Goal: Navigation & Orientation: Find specific page/section

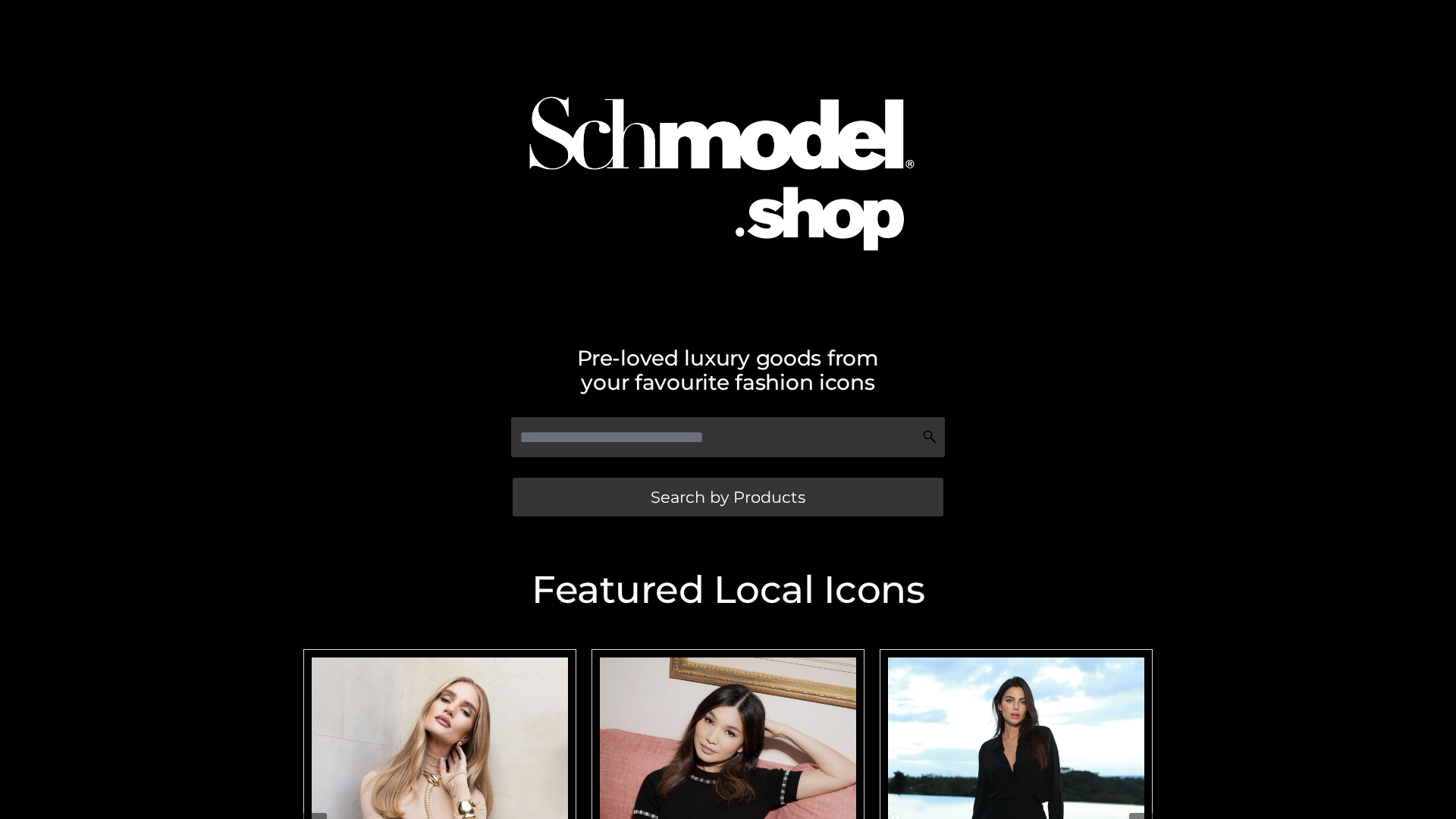
click at [727, 497] on span "Search by Products" at bounding box center [728, 497] width 154 height 16
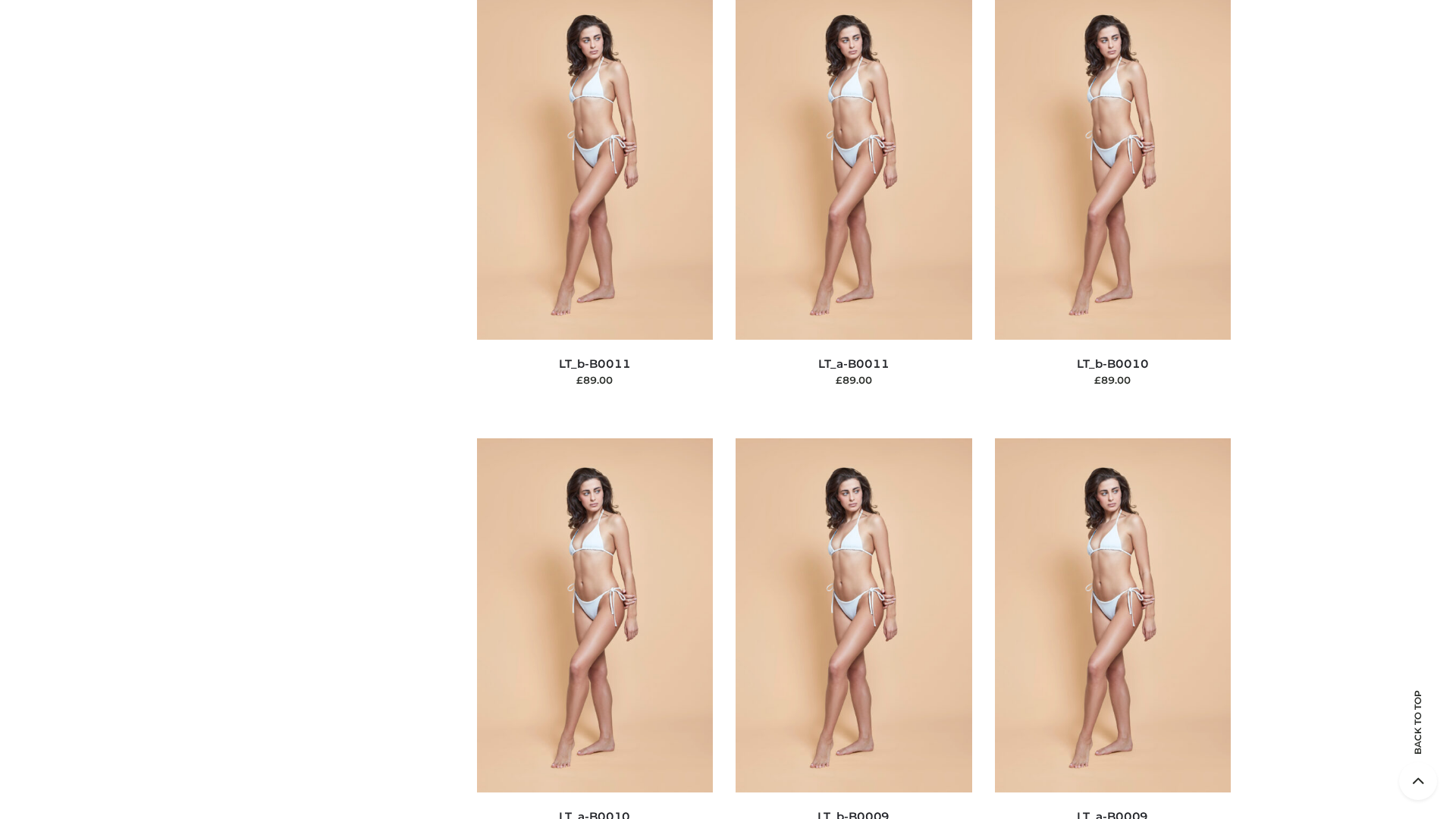
scroll to position [6809, 0]
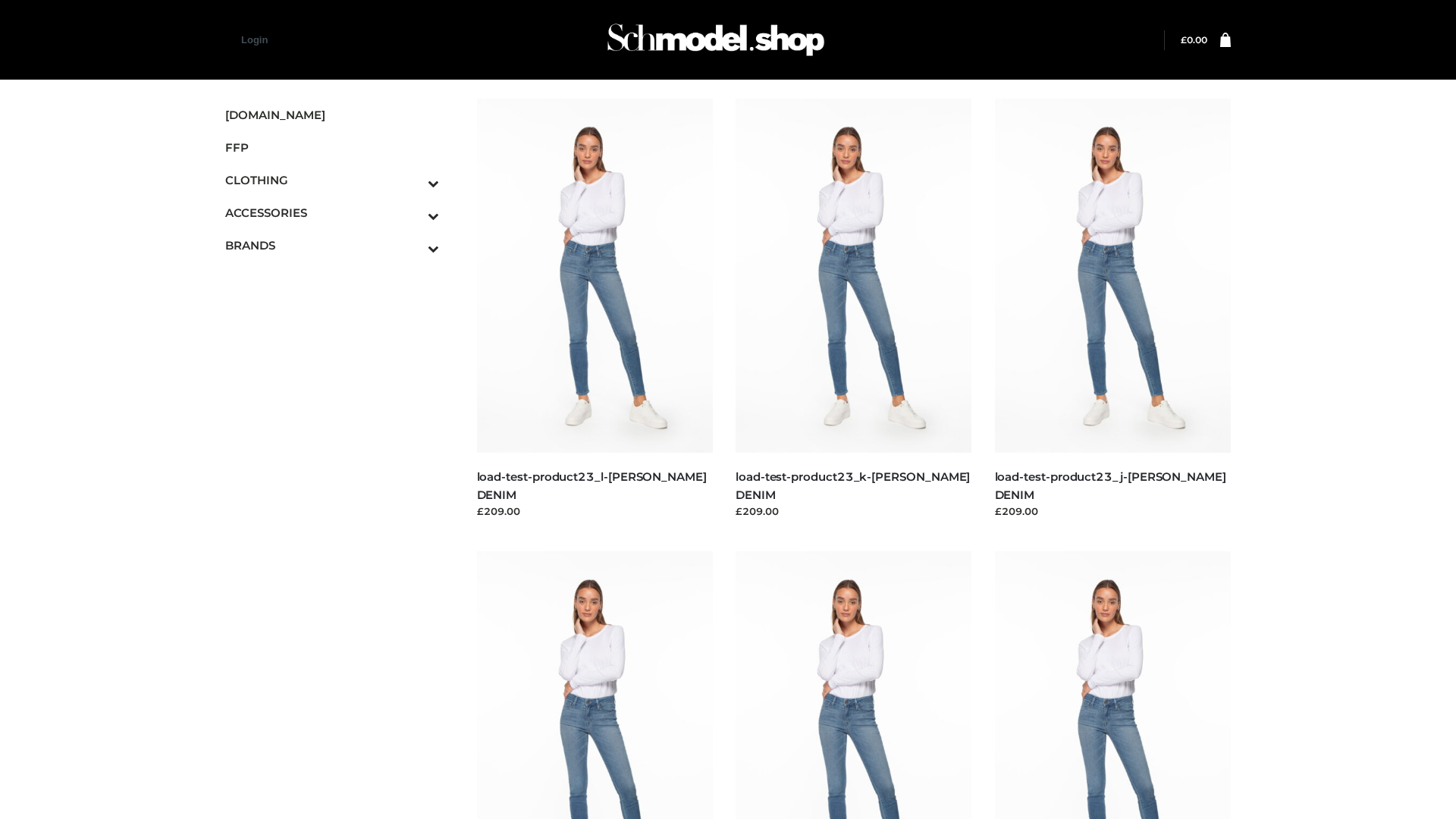
scroll to position [1330, 0]
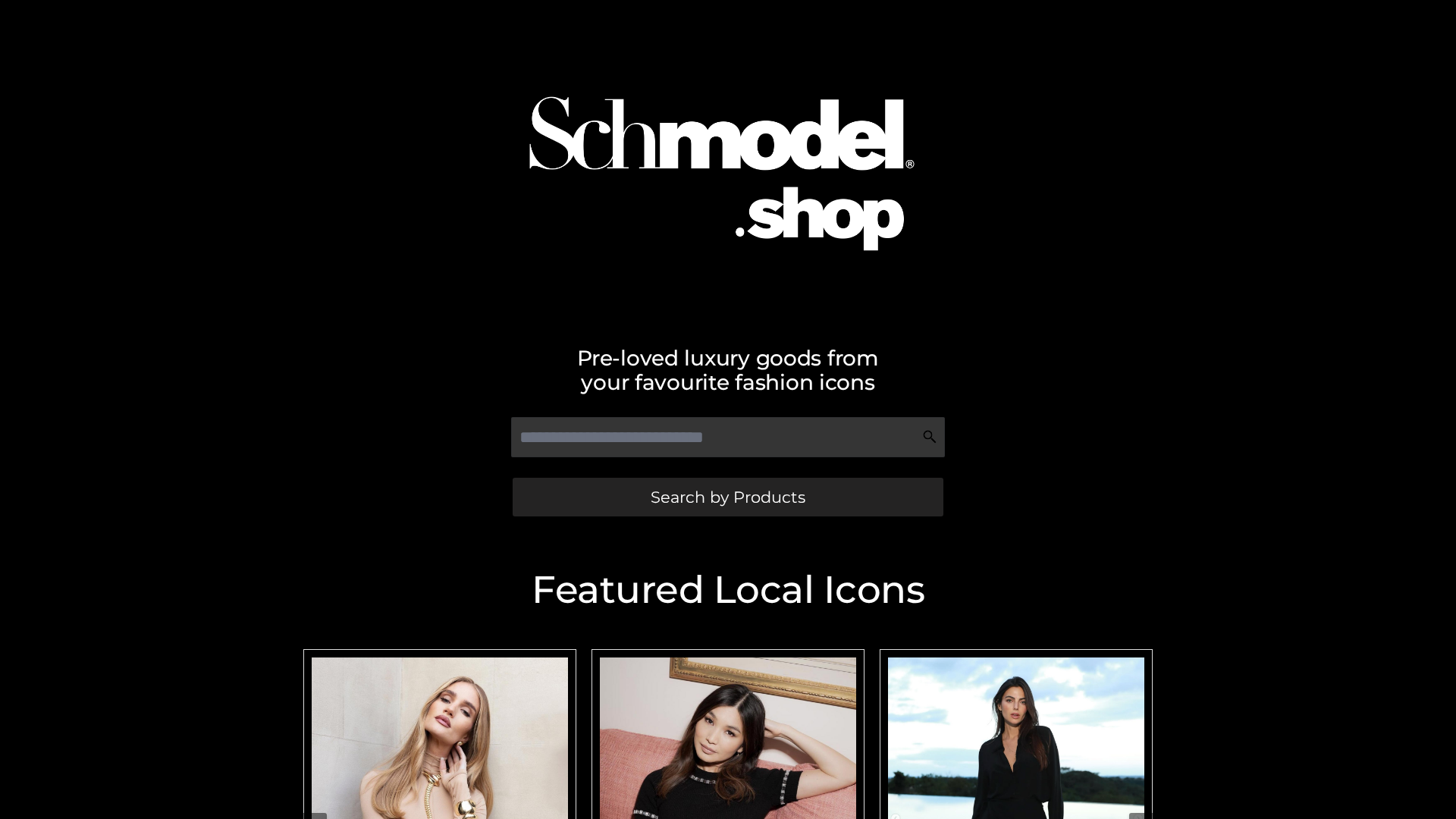
click at [727, 497] on span "Search by Products" at bounding box center [728, 497] width 154 height 16
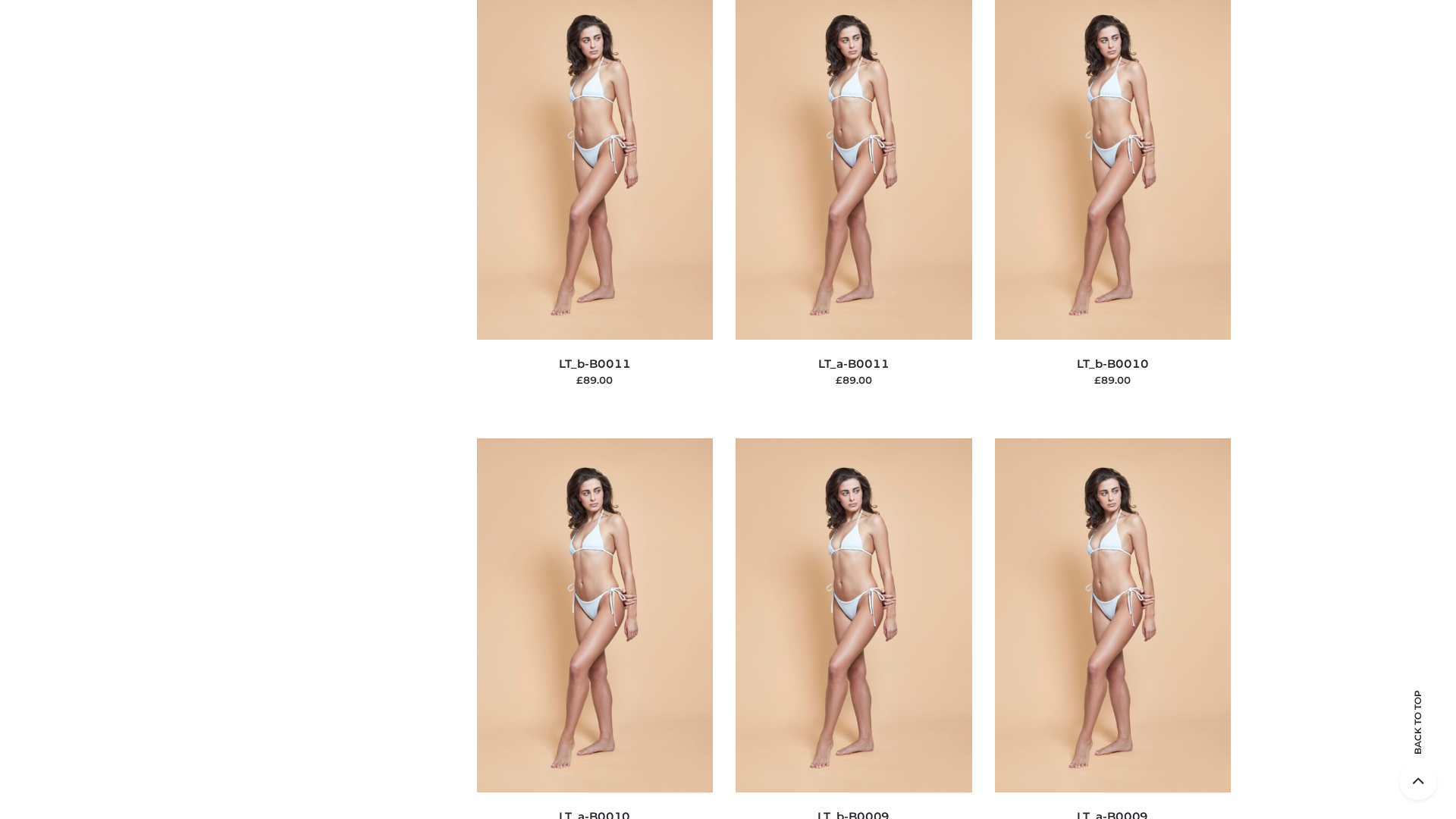
scroll to position [6809, 0]
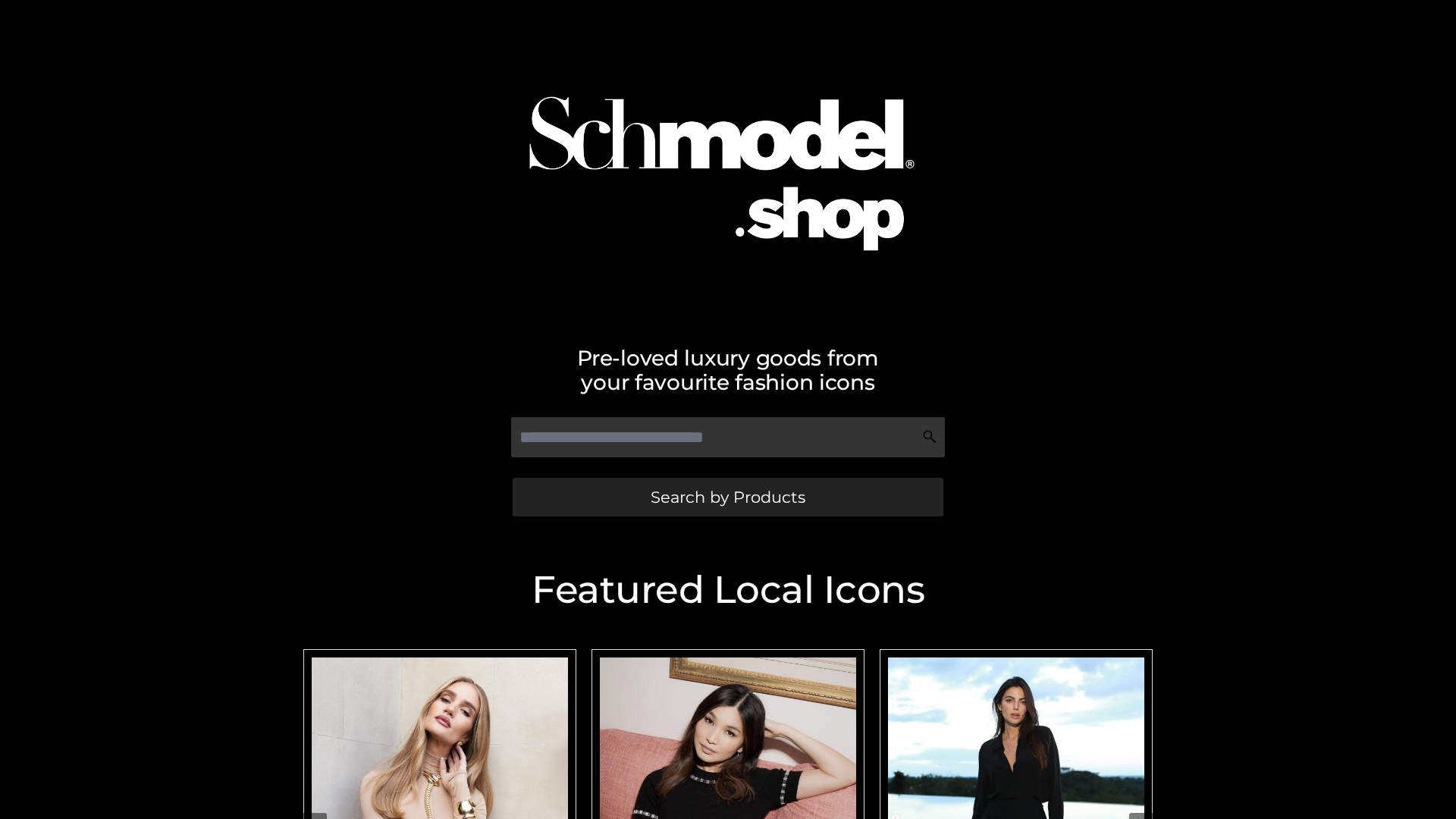
click at [727, 497] on span "Search by Products" at bounding box center [728, 497] width 154 height 16
